Goal: Task Accomplishment & Management: Manage account settings

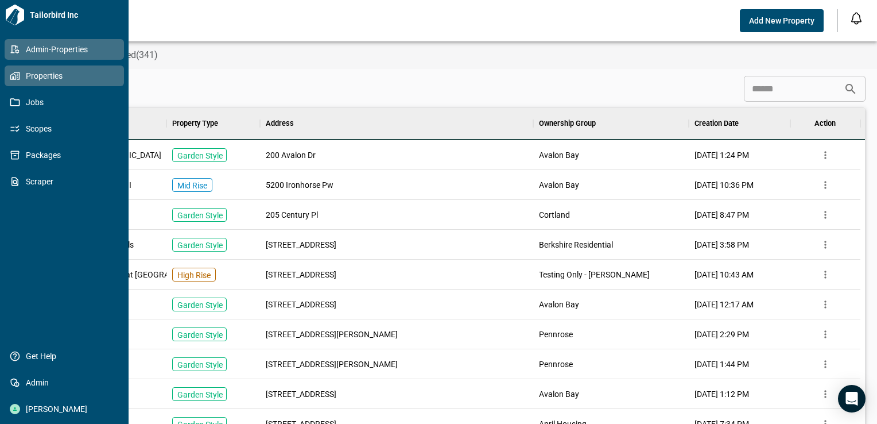
scroll to position [9, 5]
click at [10, 77] on icon at bounding box center [15, 76] width 10 height 10
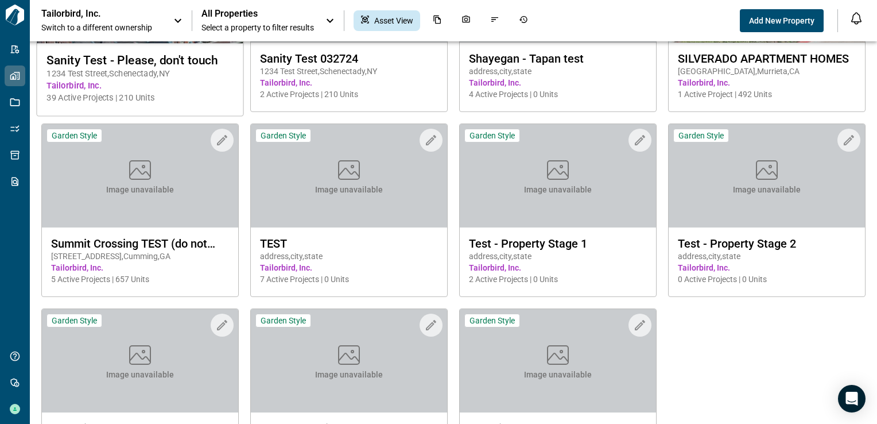
scroll to position [414, 0]
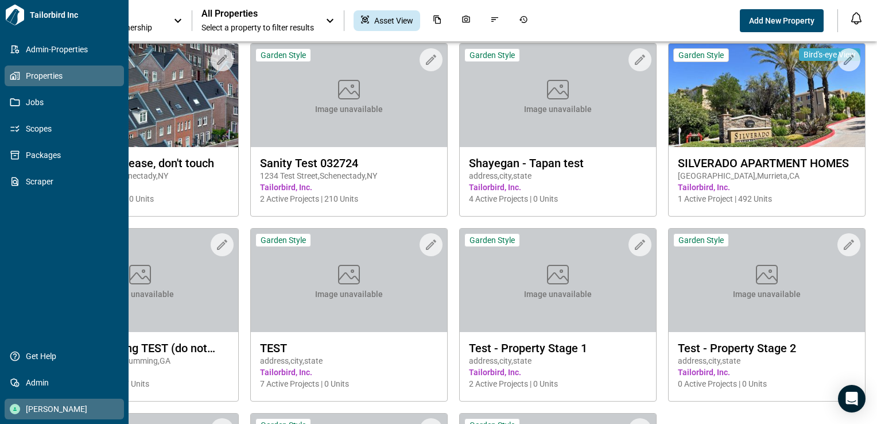
click at [9, 413] on div "Natali Caffaratti" at bounding box center [64, 408] width 119 height 21
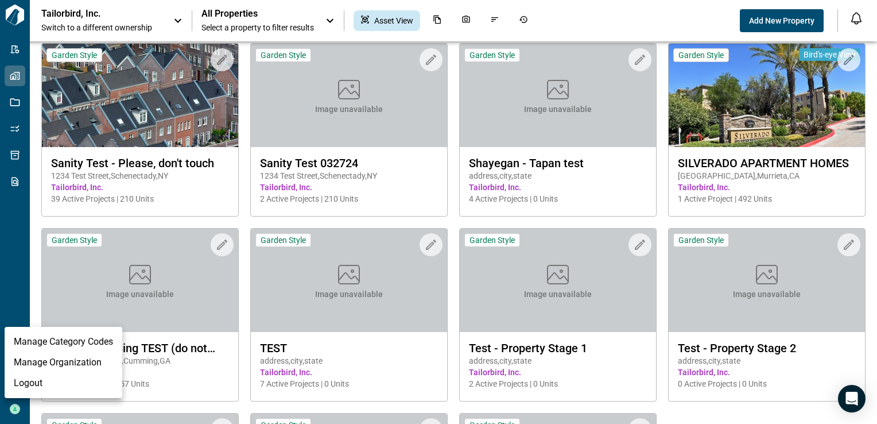
click at [40, 384] on li "Logout" at bounding box center [64, 382] width 118 height 21
